Goal: Navigation & Orientation: Find specific page/section

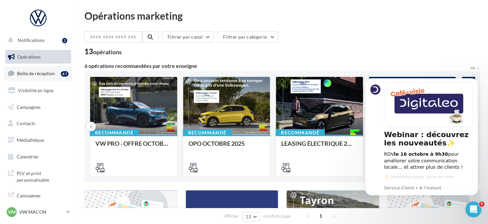
click at [49, 78] on link "Boîte de réception 47" at bounding box center [38, 73] width 69 height 14
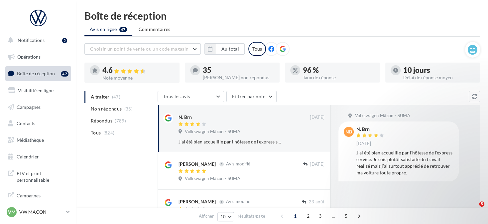
click at [214, 54] on div "Choisir un point de vente ou un code magasin 1008750 - Volkswagen Mâcon - SUMA …" at bounding box center [275, 49] width 381 height 14
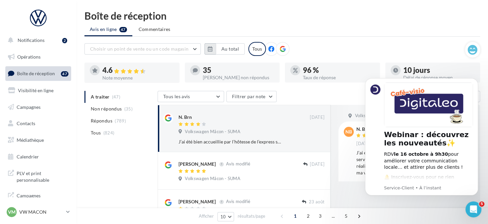
click at [213, 48] on button "button" at bounding box center [210, 48] width 11 height 11
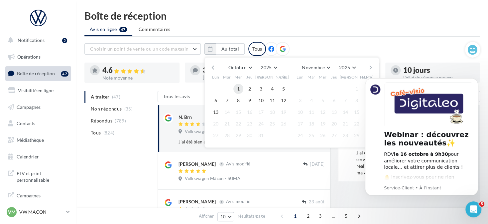
click at [242, 90] on button "1" at bounding box center [239, 89] width 10 height 10
click at [215, 113] on button "13" at bounding box center [216, 112] width 10 height 10
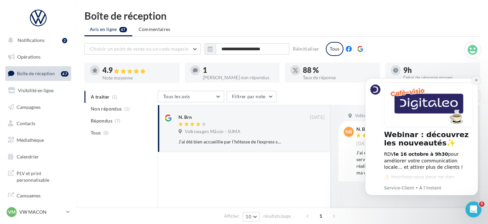
click at [477, 80] on icon "Dismiss notification" at bounding box center [477, 80] width 4 height 4
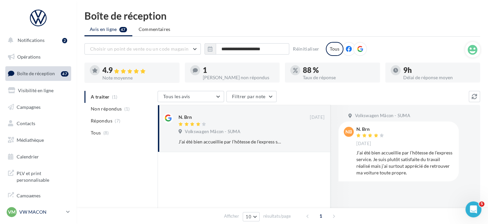
click at [57, 212] on p "VW MACON" at bounding box center [41, 212] width 44 height 7
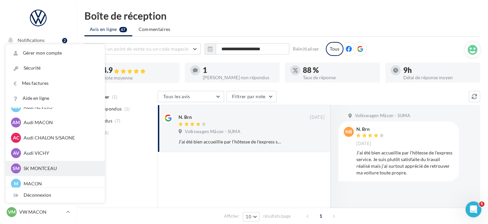
scroll to position [299, 0]
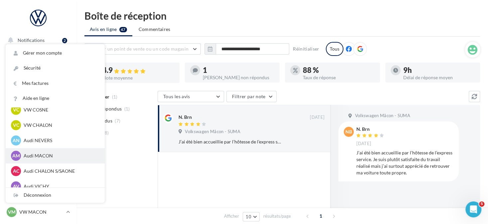
click at [59, 157] on p "Audi MACON" at bounding box center [60, 155] width 73 height 7
